Goal: Task Accomplishment & Management: Manage account settings

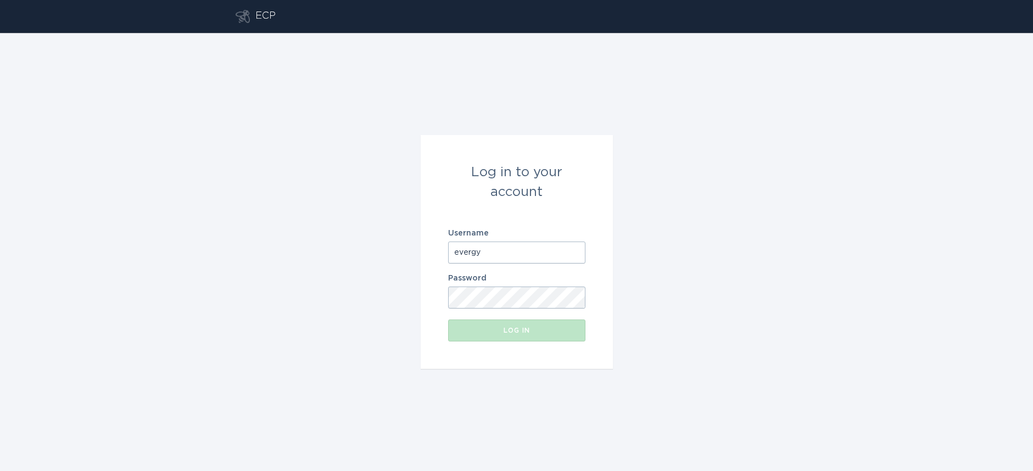
drag, startPoint x: 486, startPoint y: 251, endPoint x: 420, endPoint y: 251, distance: 66.5
click at [421, 253] on form "Log in to your account Username evergy Password Log in" at bounding box center [517, 252] width 192 height 234
click at [504, 252] on input "Username" at bounding box center [516, 253] width 137 height 22
type input "[EMAIL_ADDRESS][DOMAIN_NAME]"
